Goal: Task Accomplishment & Management: Use online tool/utility

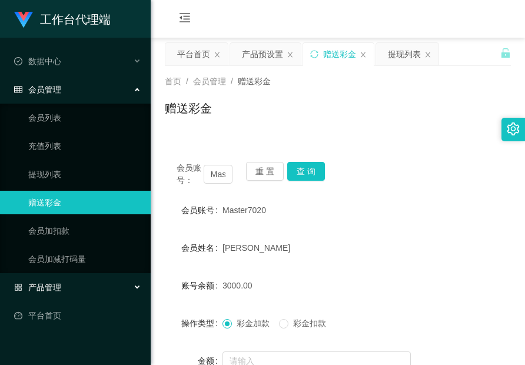
scroll to position [124, 0]
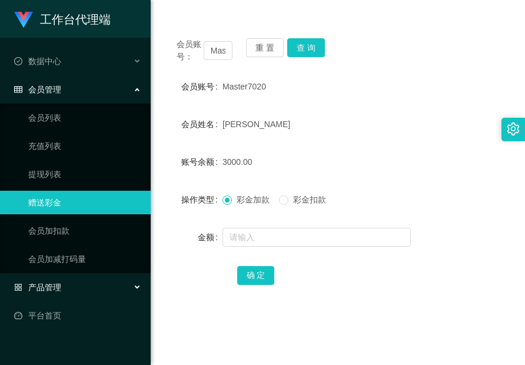
click at [63, 277] on div "产品管理" at bounding box center [75, 287] width 151 height 24
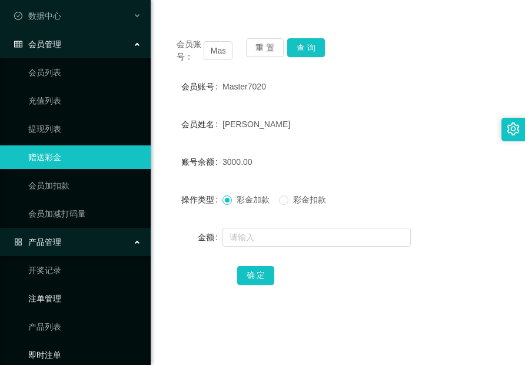
scroll to position [115, 0]
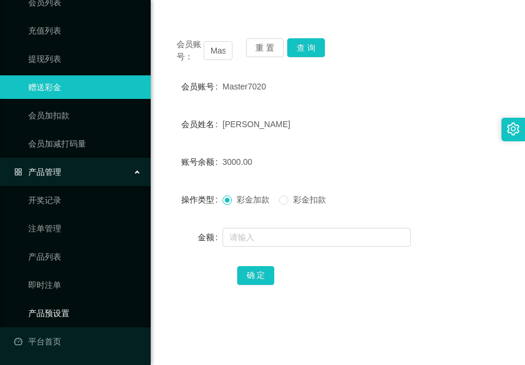
click at [64, 307] on link "产品预设置" at bounding box center [84, 313] width 113 height 24
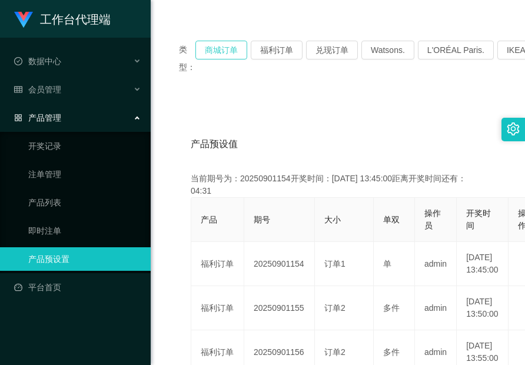
click at [235, 57] on button "商城订单" at bounding box center [221, 50] width 52 height 19
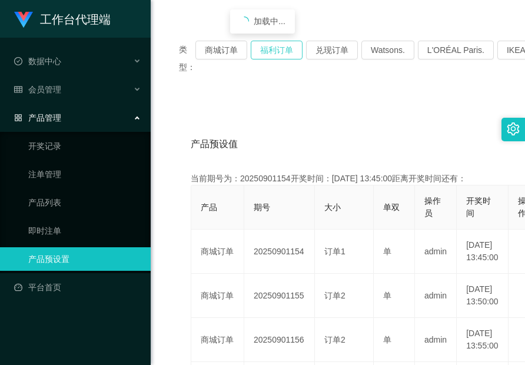
drag, startPoint x: 274, startPoint y: 57, endPoint x: 310, endPoint y: 61, distance: 36.1
click at [274, 57] on button "福利订单" at bounding box center [277, 50] width 52 height 19
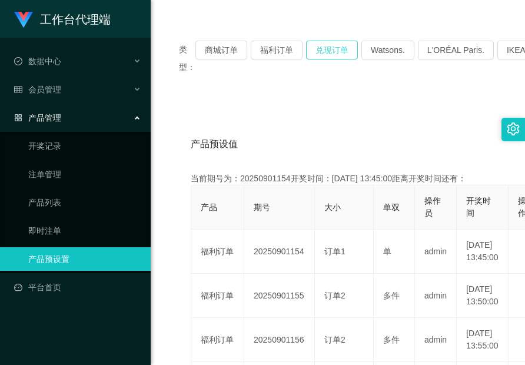
click at [327, 54] on button "兑现订单" at bounding box center [332, 50] width 52 height 19
click at [328, 44] on button "兑现订单" at bounding box center [332, 50] width 52 height 19
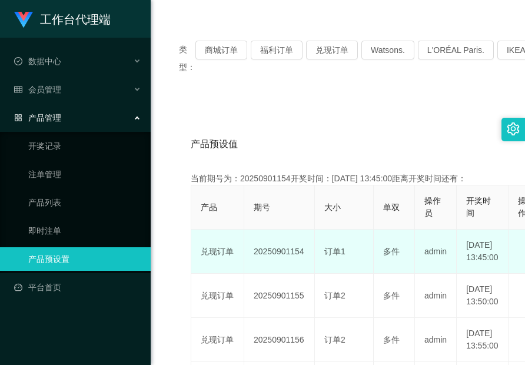
click at [271, 253] on td "20250901154" at bounding box center [279, 252] width 71 height 44
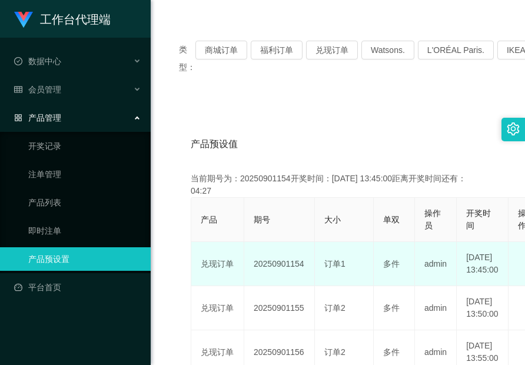
copy td "20250901154"
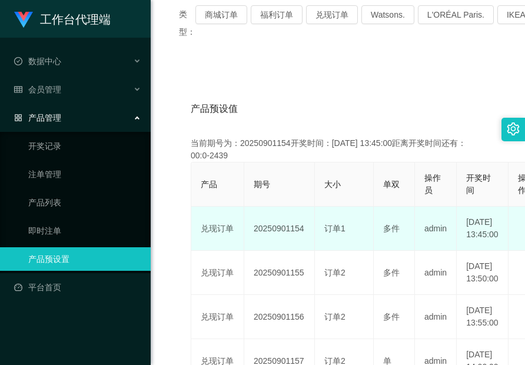
scroll to position [182, 0]
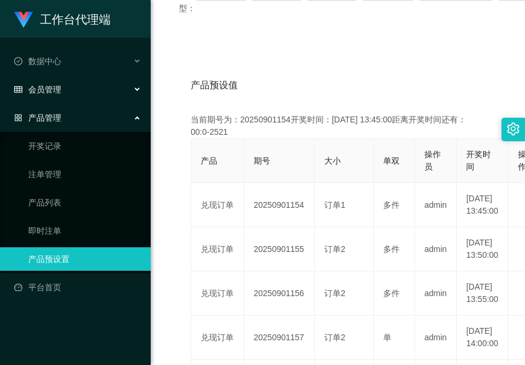
click at [63, 95] on div "会员管理" at bounding box center [75, 90] width 151 height 24
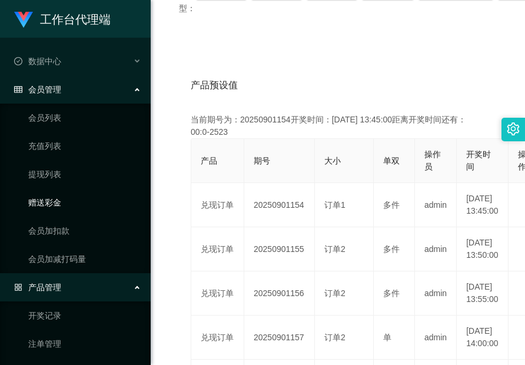
click at [61, 208] on link "赠送彩金" at bounding box center [84, 203] width 113 height 24
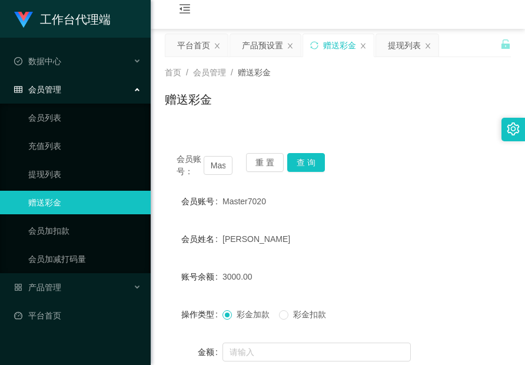
scroll to position [6, 0]
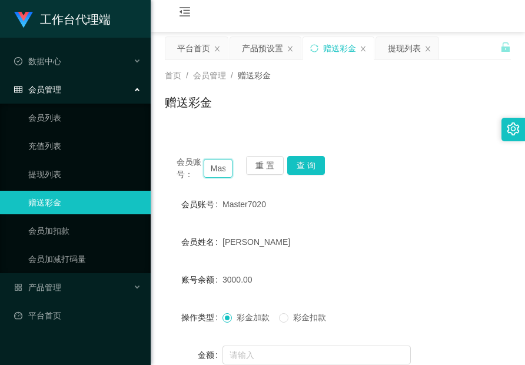
click at [218, 171] on input "Master7020" at bounding box center [218, 168] width 29 height 19
paste input "zhxeng95"
type input "zhxeng95"
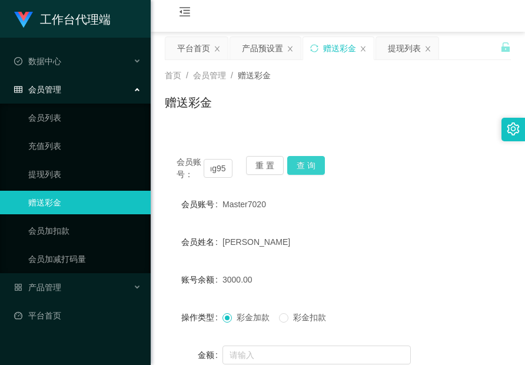
click at [311, 162] on button "查 询" at bounding box center [306, 165] width 38 height 19
drag, startPoint x: 311, startPoint y: 162, endPoint x: 305, endPoint y: 172, distance: 11.9
click at [311, 162] on button "查 询" at bounding box center [306, 165] width 38 height 19
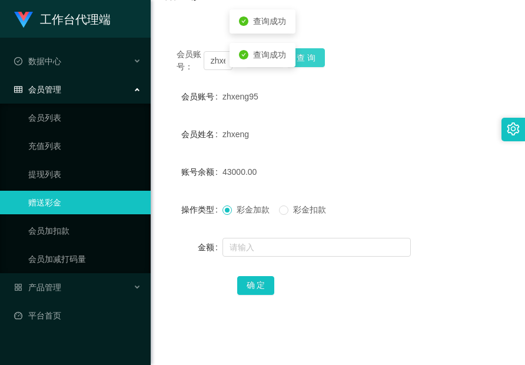
scroll to position [124, 0]
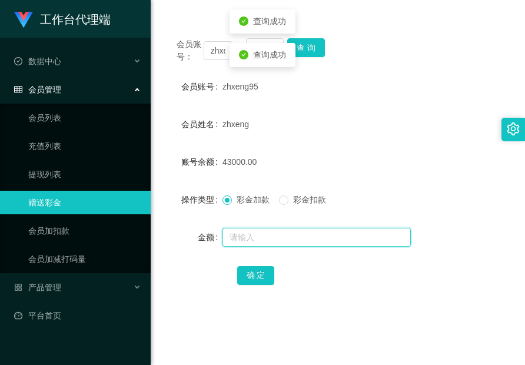
click at [278, 232] on input "text" at bounding box center [316, 237] width 188 height 19
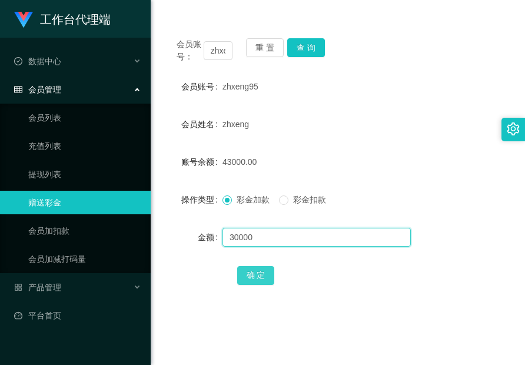
type input "30000"
click at [243, 271] on button "确 定" at bounding box center [256, 275] width 38 height 19
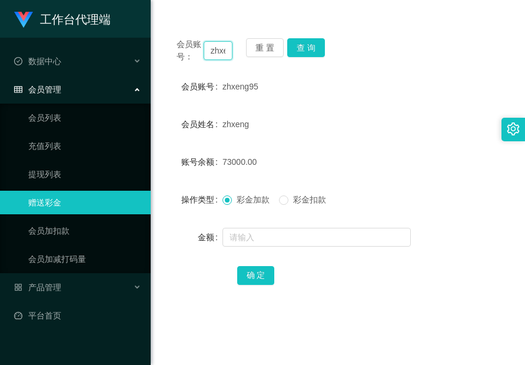
click at [222, 52] on input "zhxeng95" at bounding box center [218, 50] width 29 height 19
click at [299, 47] on button "查 询" at bounding box center [306, 47] width 38 height 19
click at [299, 48] on button "查 询" at bounding box center [306, 47] width 38 height 19
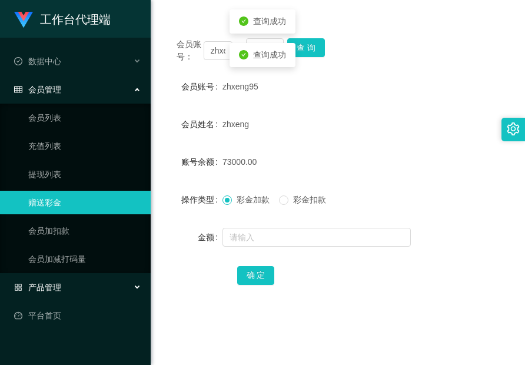
click at [55, 291] on span "产品管理" at bounding box center [37, 287] width 47 height 9
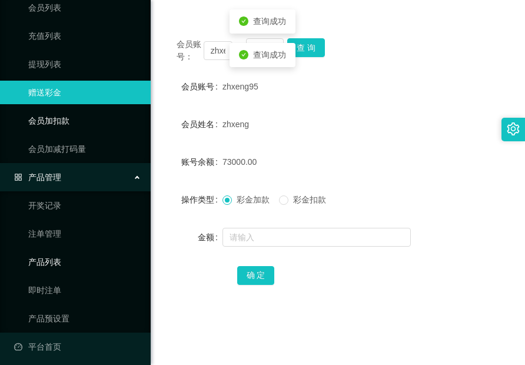
scroll to position [115, 0]
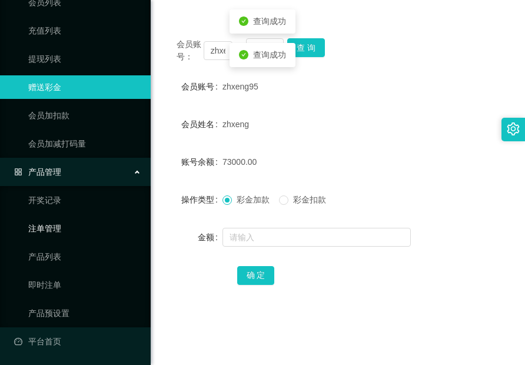
drag, startPoint x: 61, startPoint y: 230, endPoint x: 85, endPoint y: 225, distance: 24.6
click at [61, 230] on link "注单管理" at bounding box center [84, 229] width 113 height 24
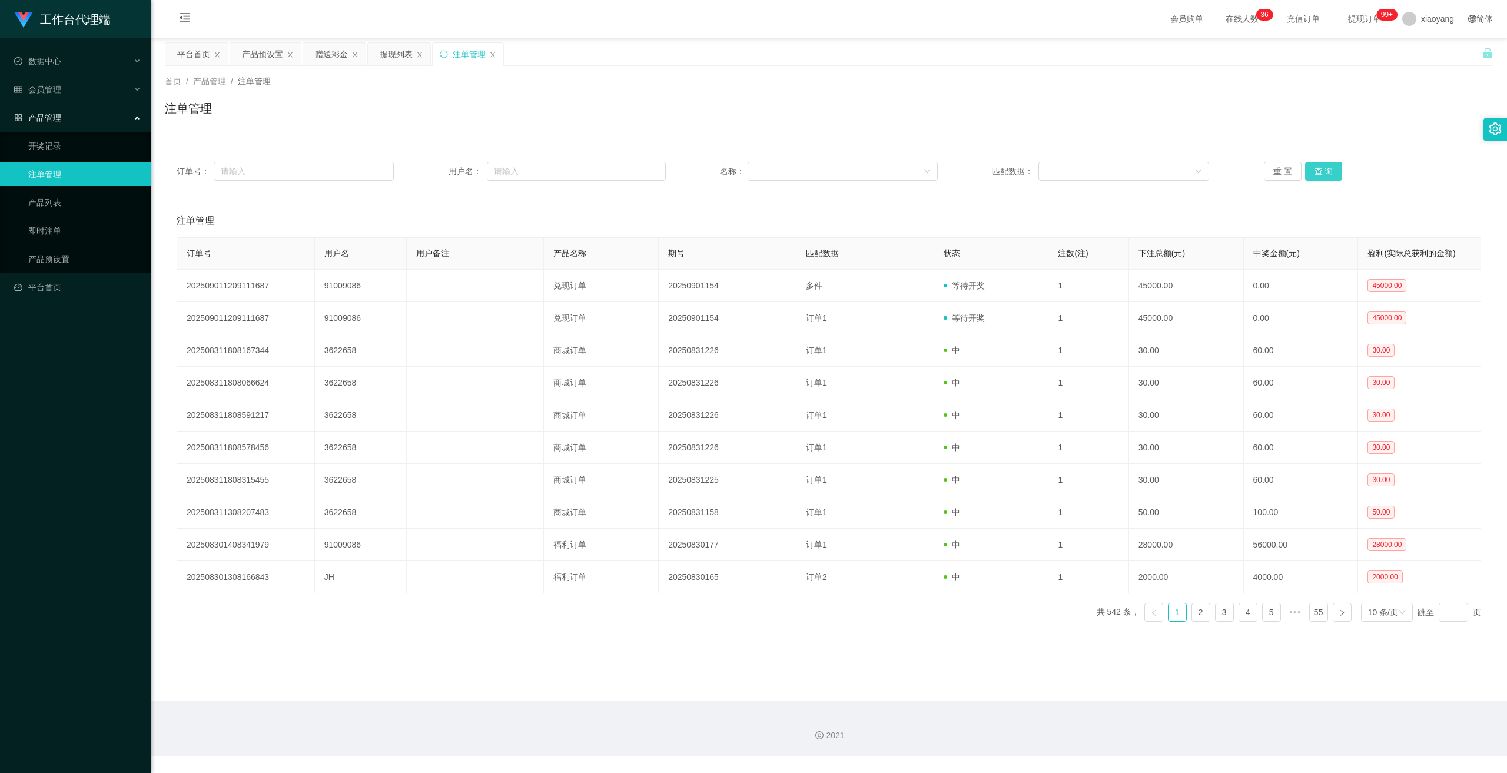
click at [524, 167] on button "查 询" at bounding box center [1324, 171] width 38 height 19
click at [524, 172] on button "查 询" at bounding box center [1324, 171] width 38 height 19
click at [524, 172] on button "查 询" at bounding box center [1330, 171] width 51 height 19
click at [524, 172] on button "查 询" at bounding box center [1324, 171] width 38 height 19
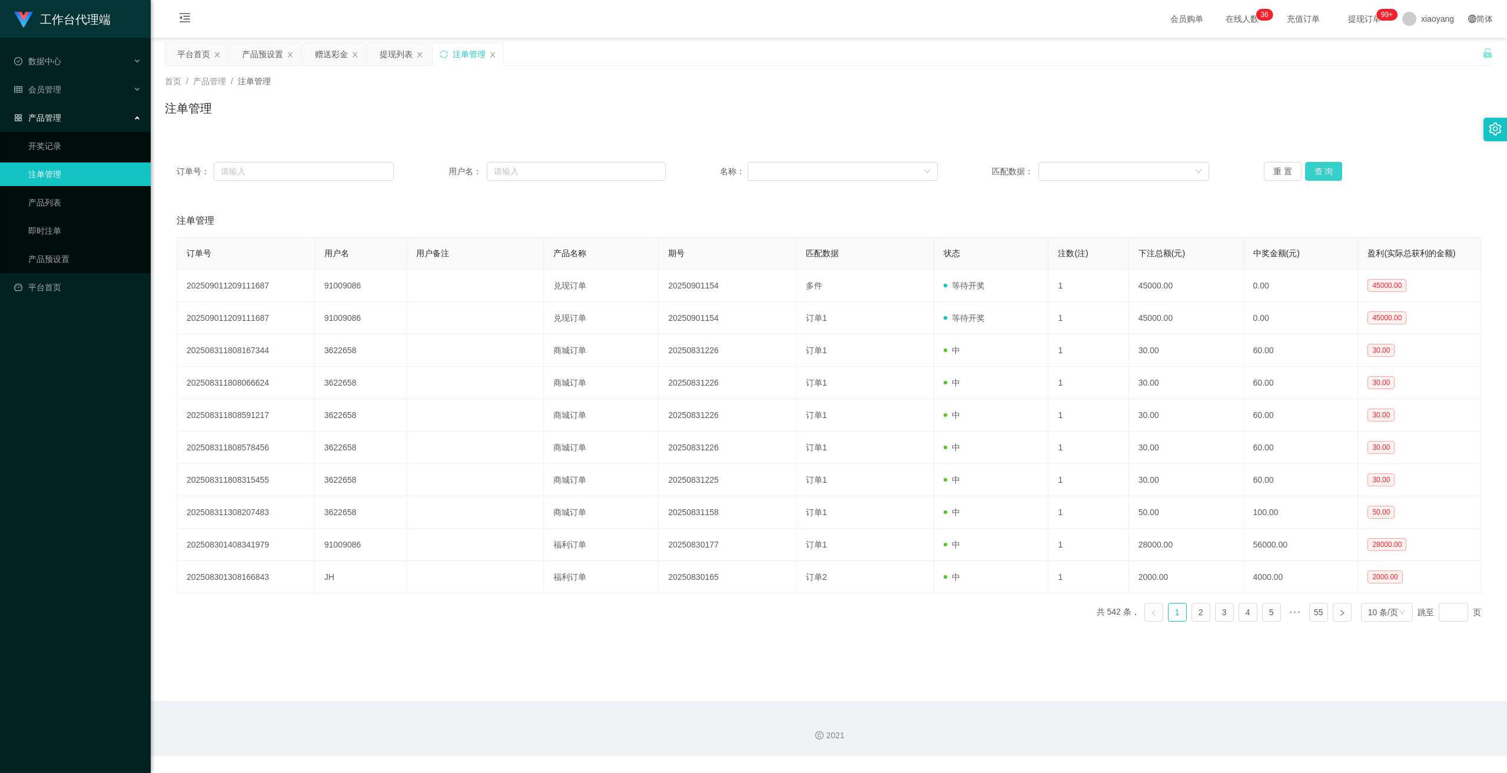
click at [524, 172] on button "查 询" at bounding box center [1324, 171] width 38 height 19
click at [524, 172] on button "查 询" at bounding box center [1330, 171] width 51 height 19
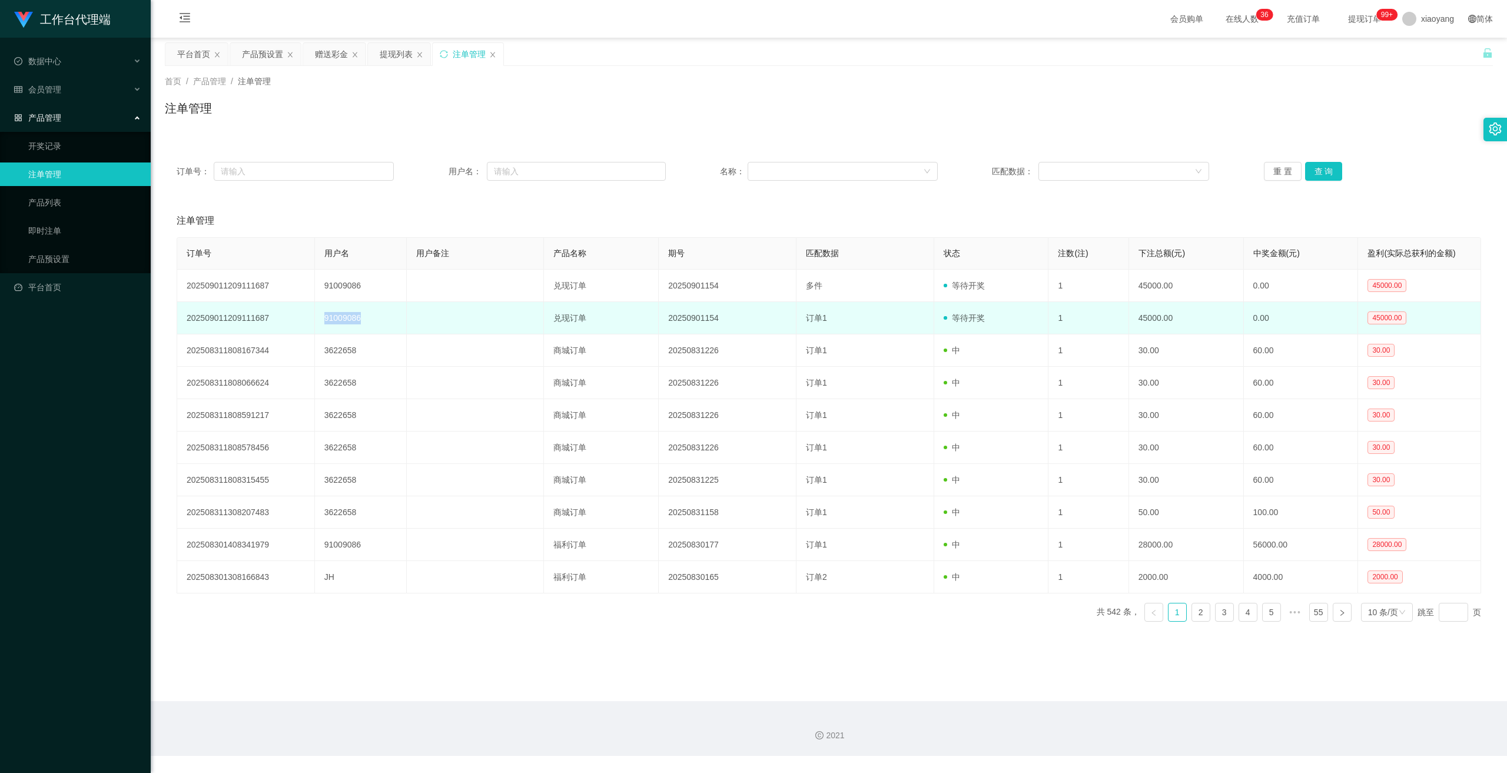
drag, startPoint x: 368, startPoint y: 322, endPoint x: 325, endPoint y: 320, distance: 43.6
click at [325, 320] on td "91009086" at bounding box center [361, 318] width 92 height 32
click at [524, 325] on td "订单1" at bounding box center [865, 318] width 138 height 32
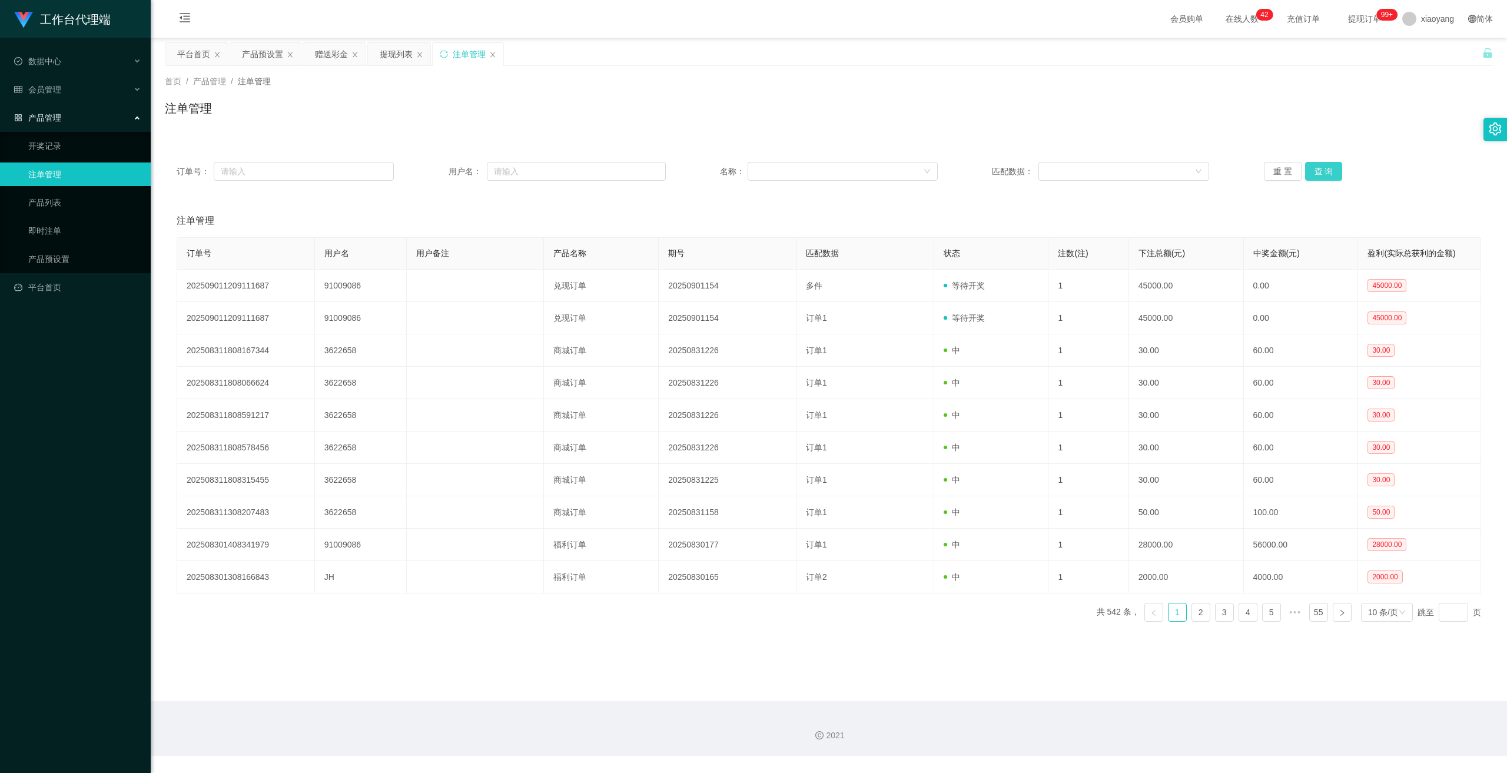
click at [524, 172] on button "查 询" at bounding box center [1324, 171] width 38 height 19
click at [524, 172] on button "查 询" at bounding box center [1330, 171] width 51 height 19
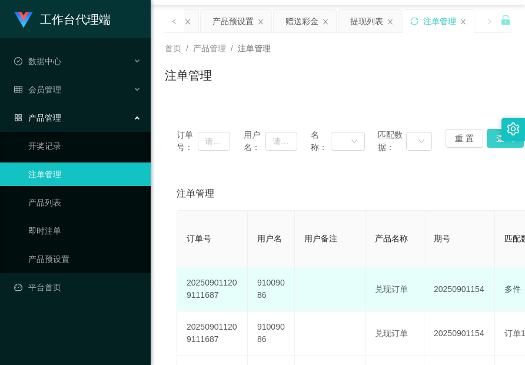
scroll to position [59, 0]
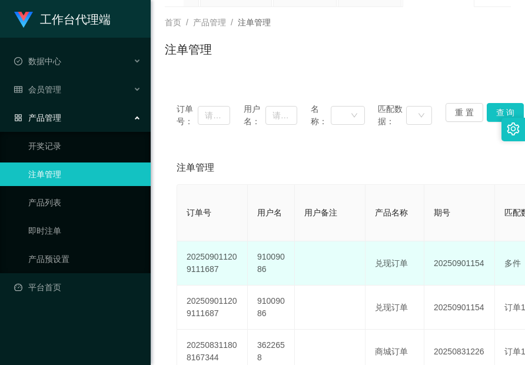
click at [273, 259] on td "91009086" at bounding box center [271, 263] width 47 height 44
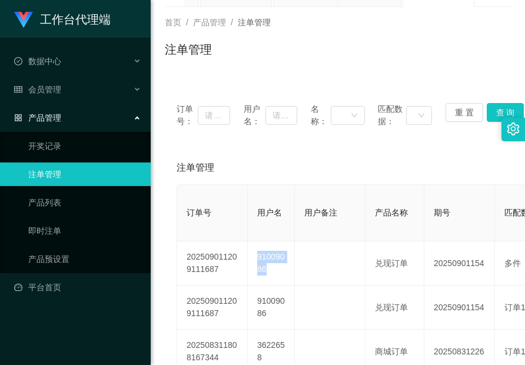
copy td "91009086"
